Goal: Information Seeking & Learning: Check status

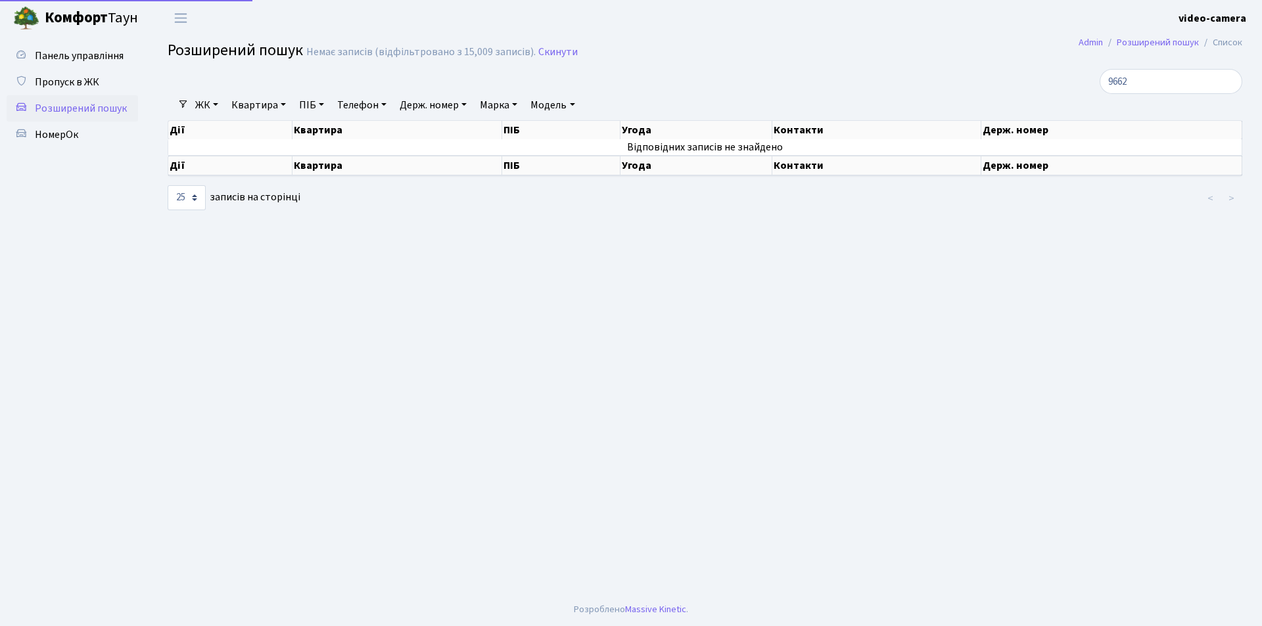
select select "25"
drag, startPoint x: 1161, startPoint y: 78, endPoint x: 1037, endPoint y: 72, distance: 123.7
click at [1037, 72] on div "9662" at bounding box center [1069, 81] width 345 height 25
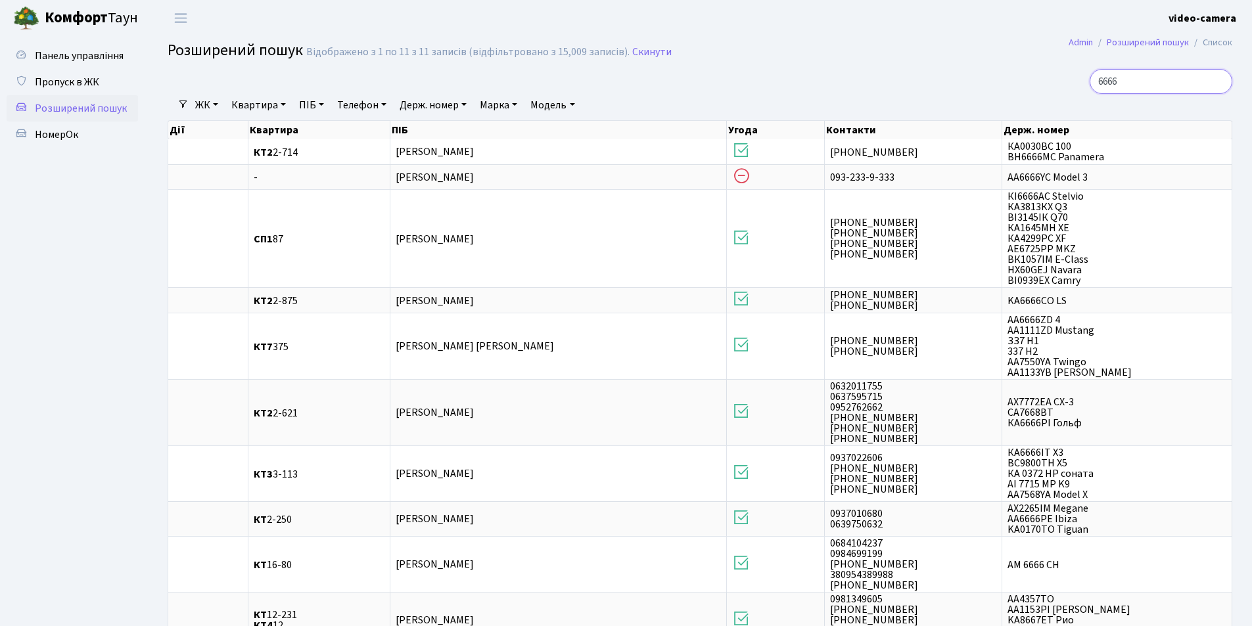
click at [1108, 80] on input "6666" at bounding box center [1161, 81] width 143 height 25
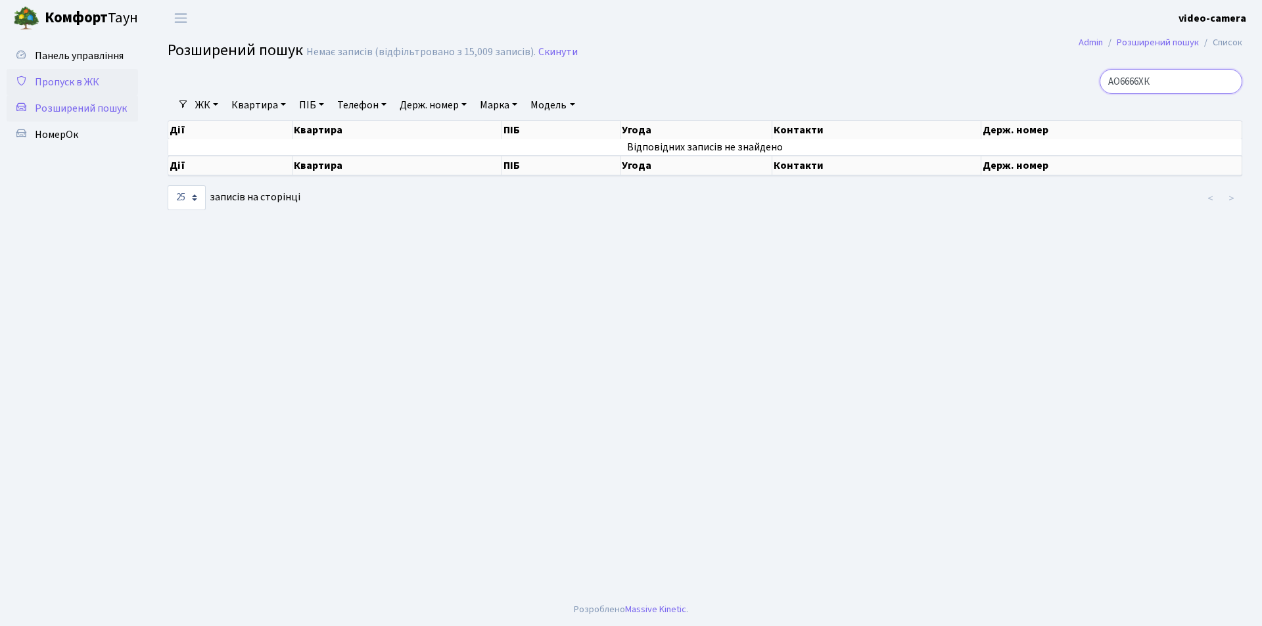
type input "АО6666ХК"
click at [110, 87] on link "Пропуск в ЖК" at bounding box center [72, 82] width 131 height 26
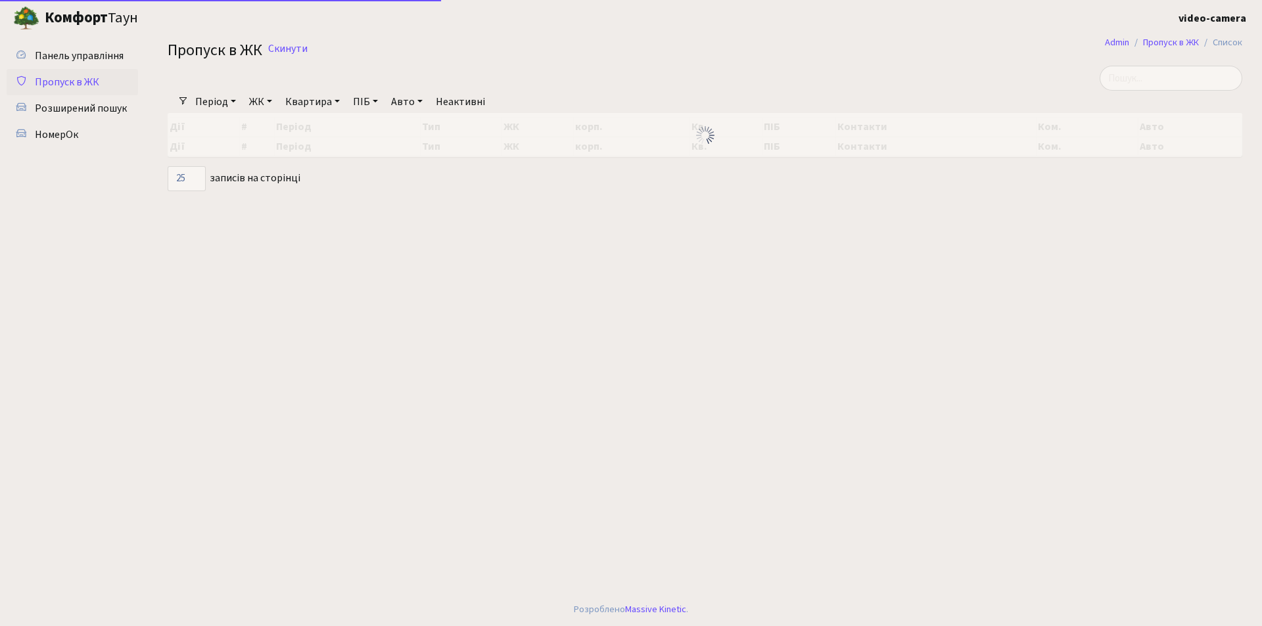
select select "25"
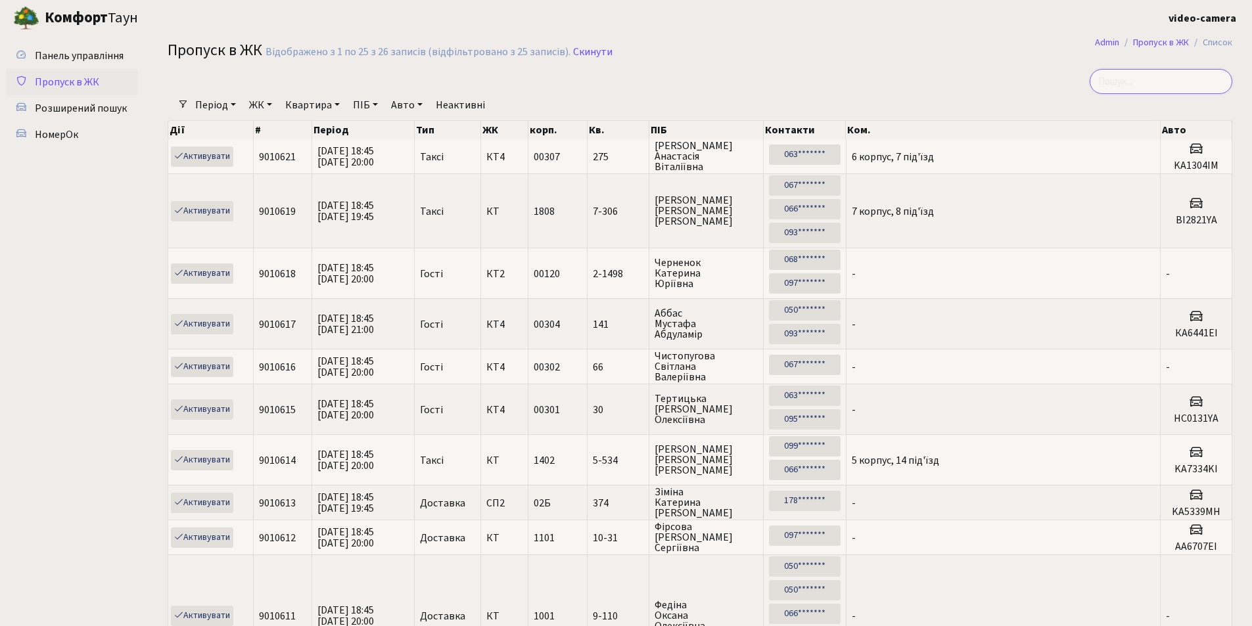
click at [1135, 77] on input "search" at bounding box center [1161, 81] width 143 height 25
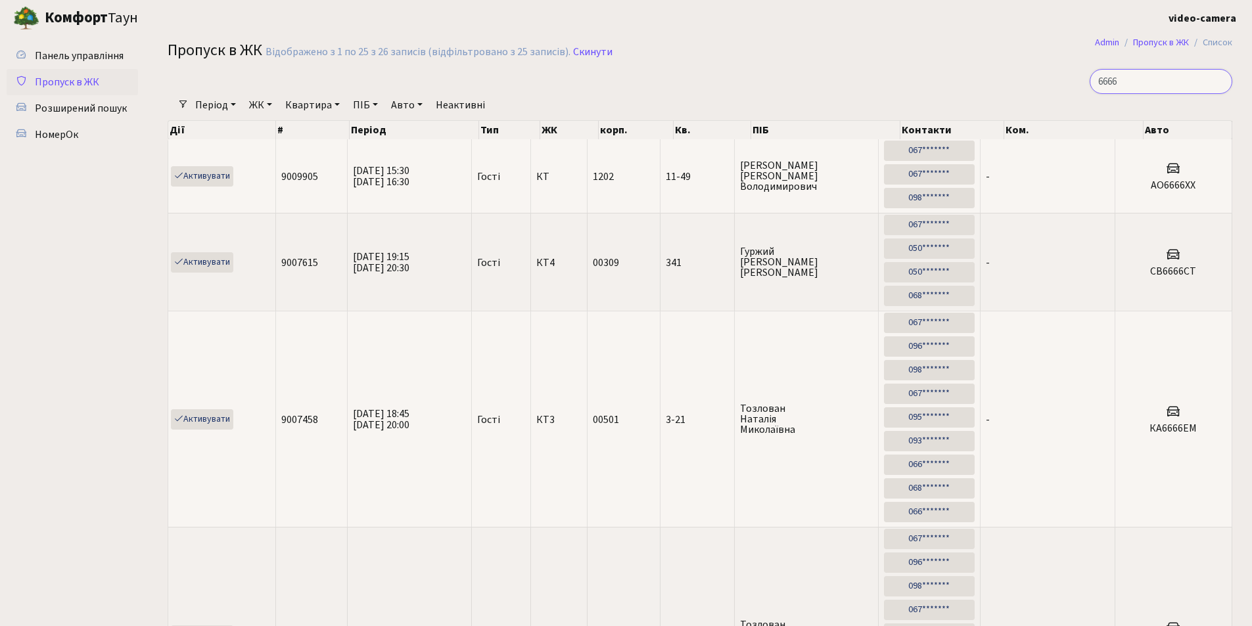
drag, startPoint x: 1137, startPoint y: 80, endPoint x: 1087, endPoint y: 67, distance: 51.5
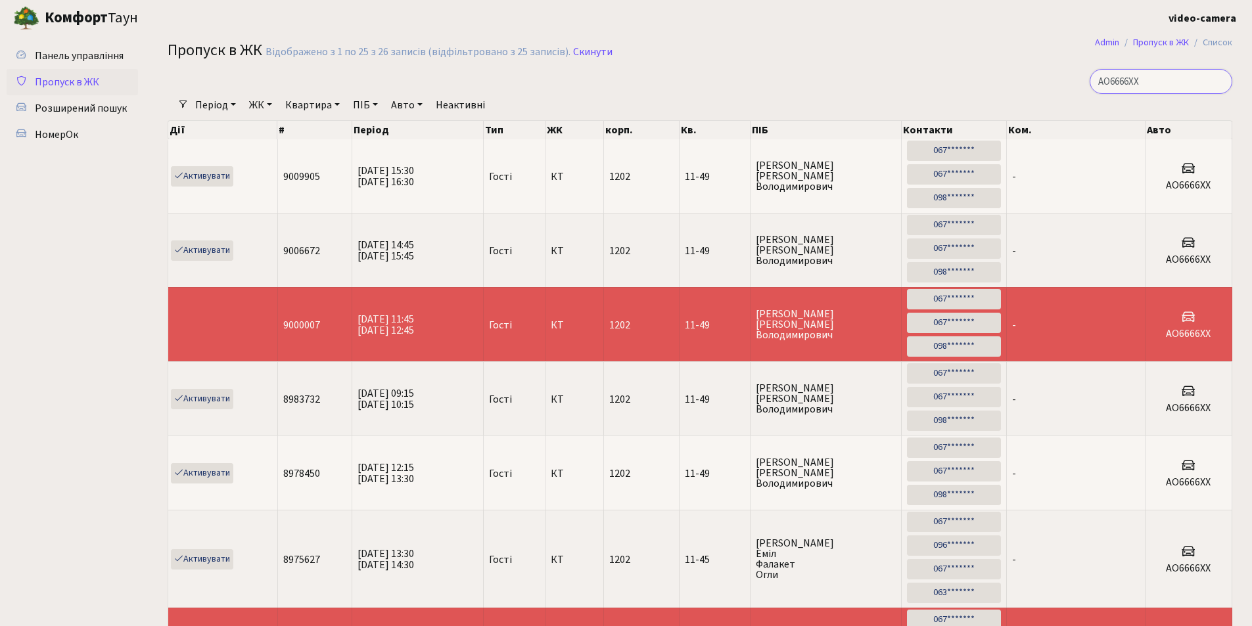
type input "АО6666ХХ"
click at [55, 134] on span "НомерОк" at bounding box center [56, 135] width 43 height 14
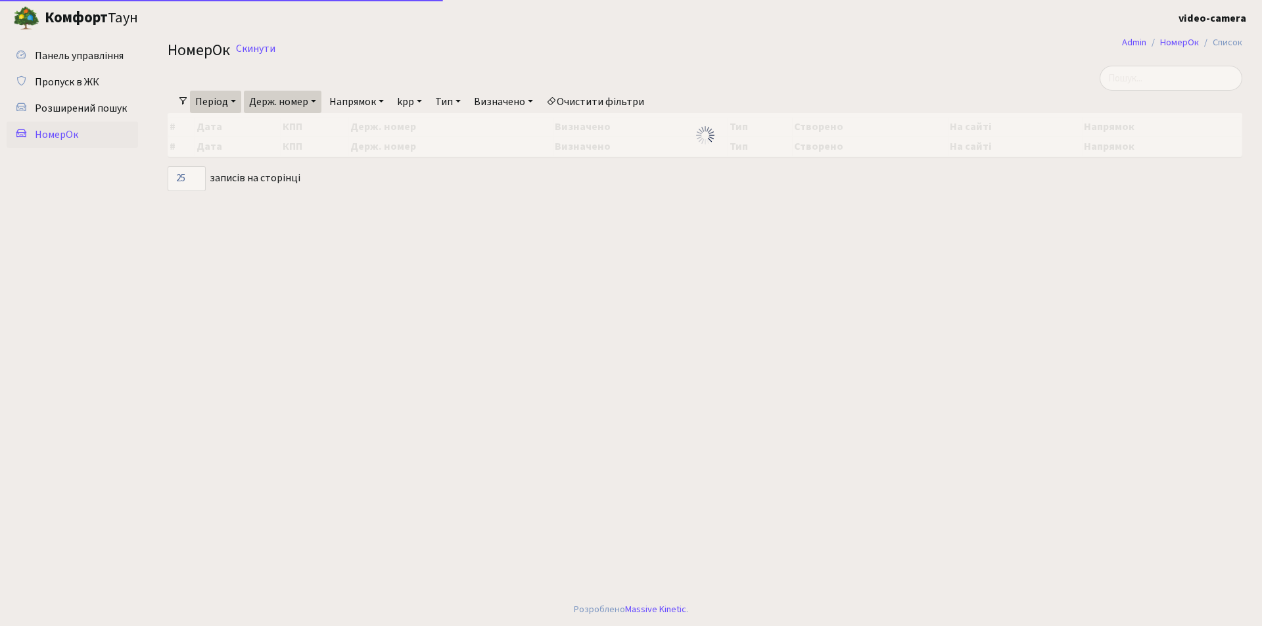
select select "25"
click at [236, 104] on link "Період" at bounding box center [215, 102] width 51 height 22
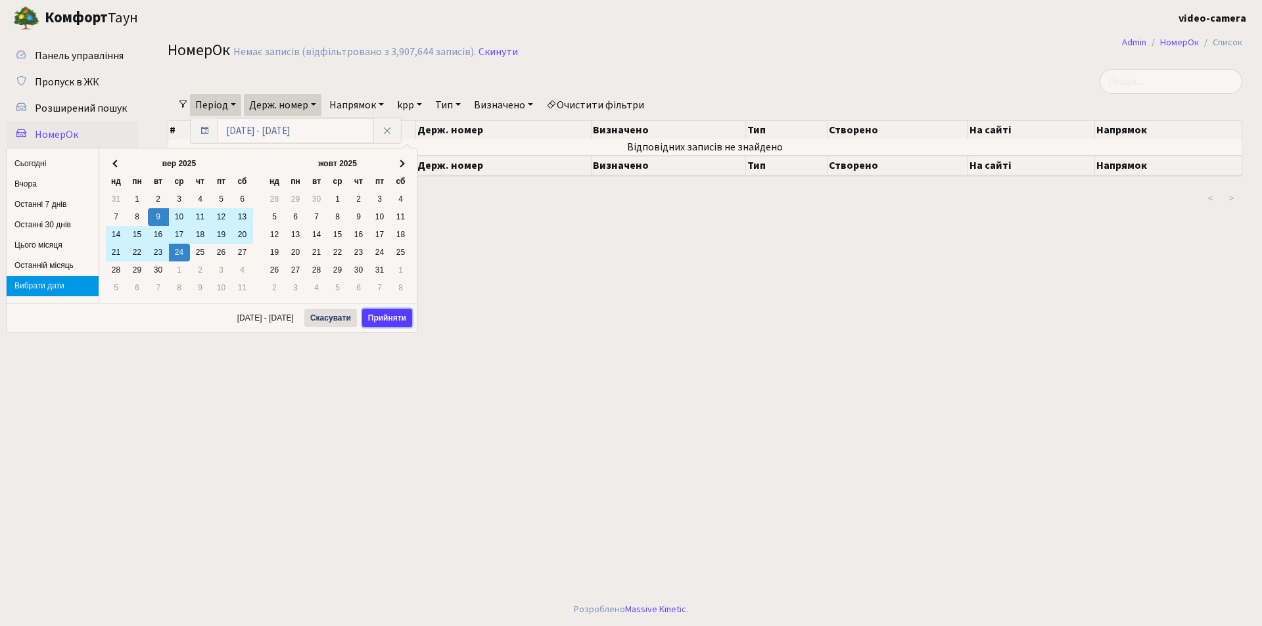
click at [377, 320] on button "Прийняти" at bounding box center [387, 318] width 50 height 18
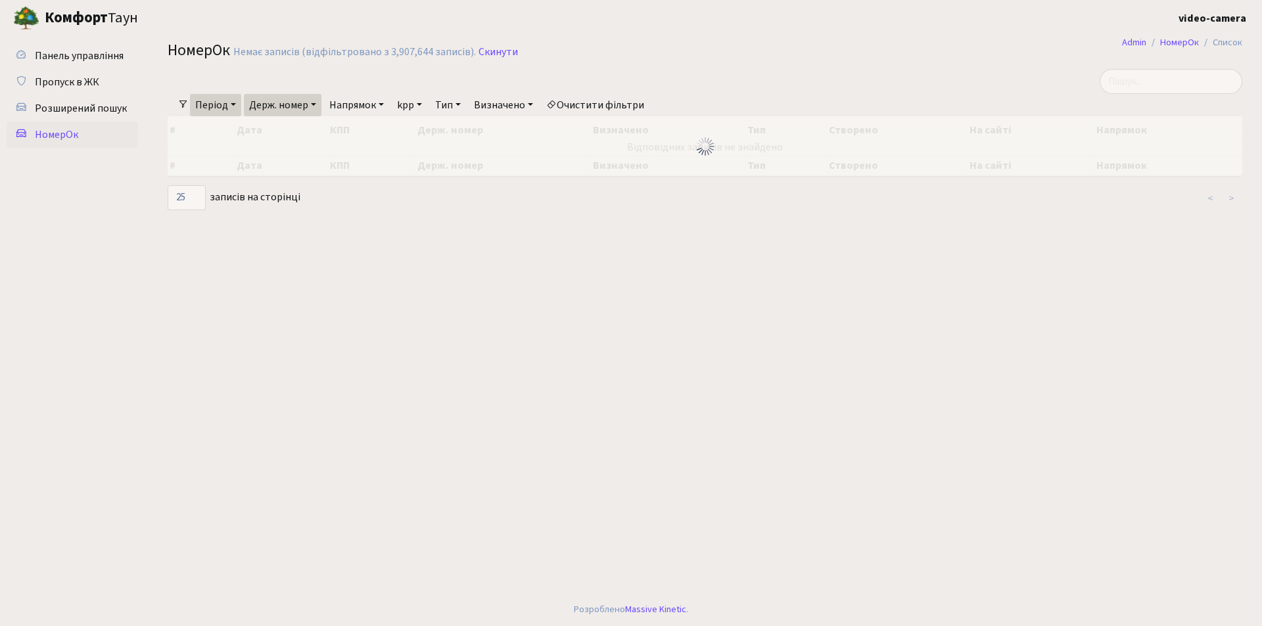
click at [314, 108] on link "Держ. номер" at bounding box center [283, 105] width 78 height 22
drag, startPoint x: 302, startPoint y: 126, endPoint x: 224, endPoint y: 117, distance: 78.8
click at [224, 117] on div "Фільтри Період 09.09.2025 - 24.09.2025 Держ. номер КА6821РМ Напрямок - В'їзд Ви…" at bounding box center [705, 140] width 1094 height 143
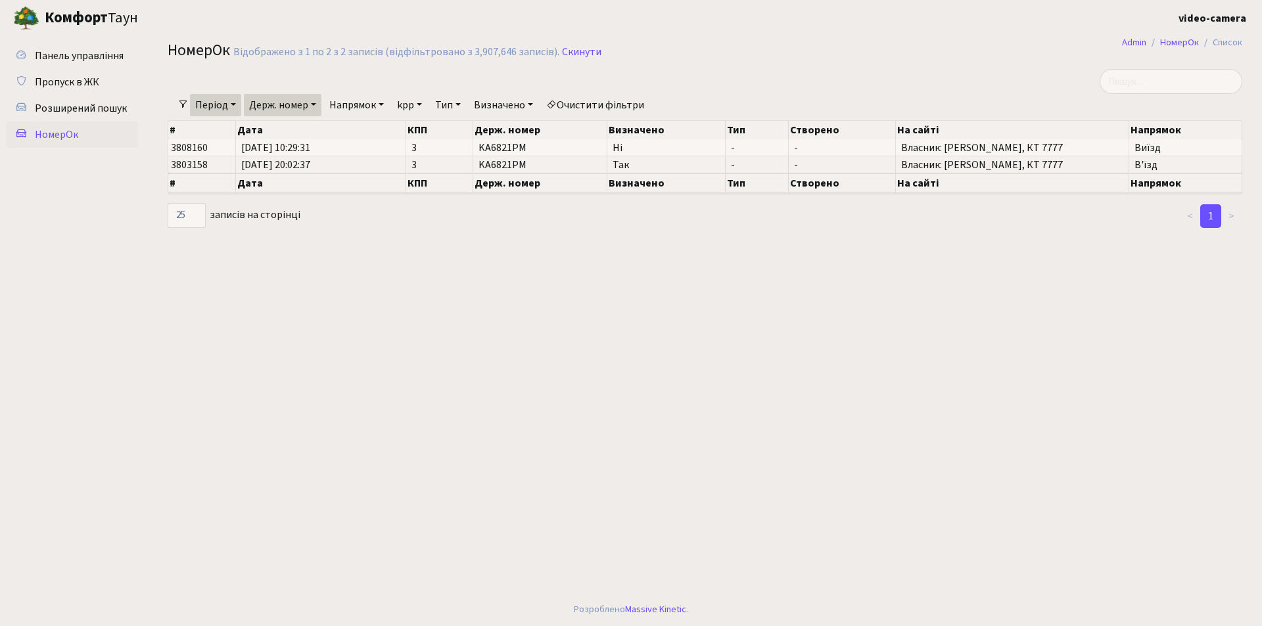
click at [296, 106] on link "Держ. номер" at bounding box center [283, 105] width 78 height 22
click at [300, 129] on input "КА6821РМ" at bounding box center [283, 130] width 77 height 25
type input "АО6666ХХ"
